Goal: Navigation & Orientation: Find specific page/section

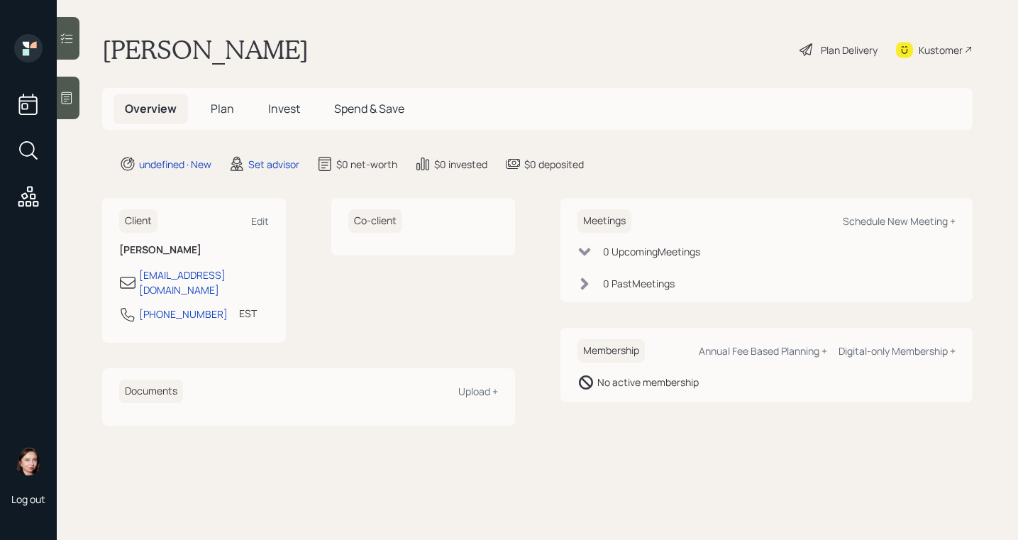
click at [65, 95] on icon at bounding box center [67, 98] width 14 height 14
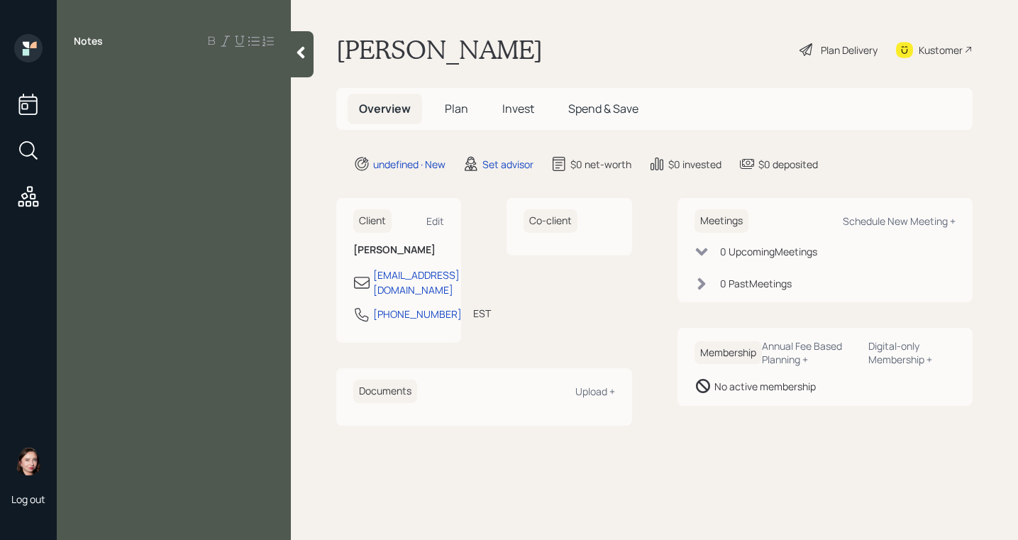
click at [298, 48] on icon at bounding box center [301, 52] width 14 height 14
